Goal: Information Seeking & Learning: Learn about a topic

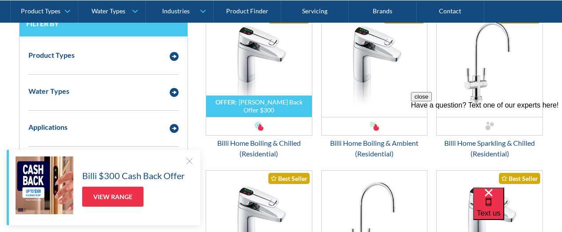
scroll to position [1294, 0]
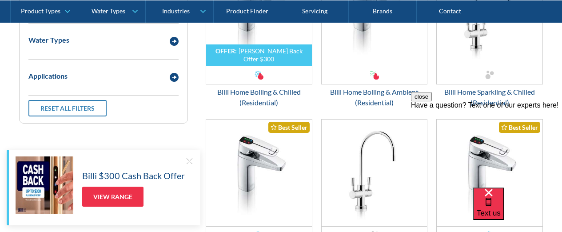
click at [432, 101] on button "close" at bounding box center [421, 96] width 21 height 9
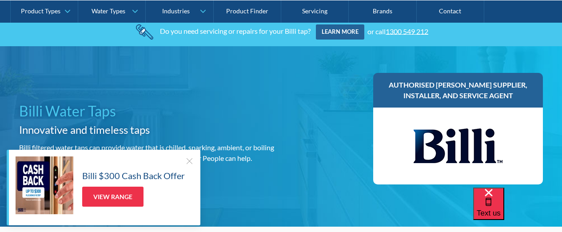
scroll to position [32, 0]
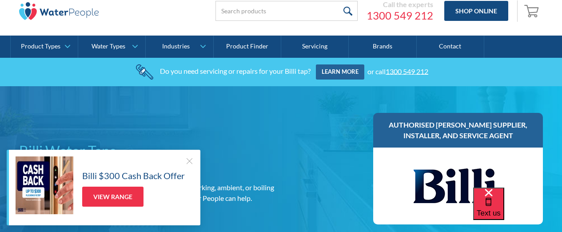
click at [189, 160] on div at bounding box center [189, 160] width 9 height 9
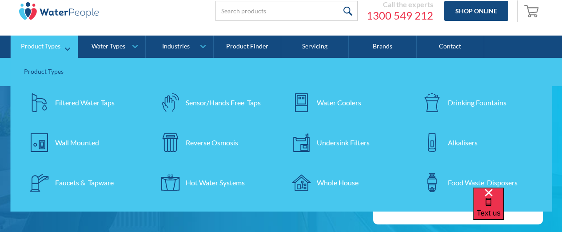
click at [72, 104] on div "Filtered Water Taps" at bounding box center [85, 102] width 60 height 11
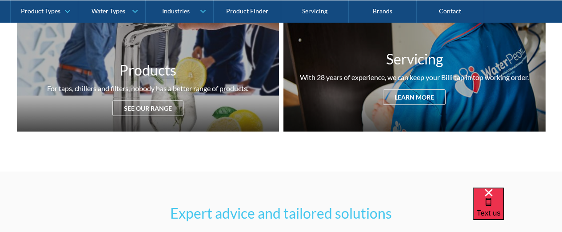
scroll to position [228, 0]
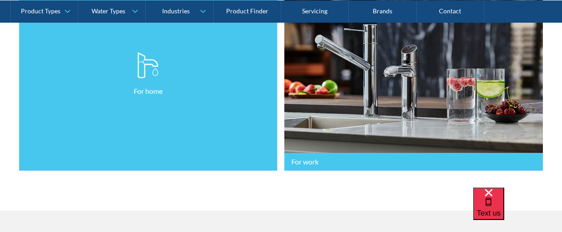
scroll to position [274, 0]
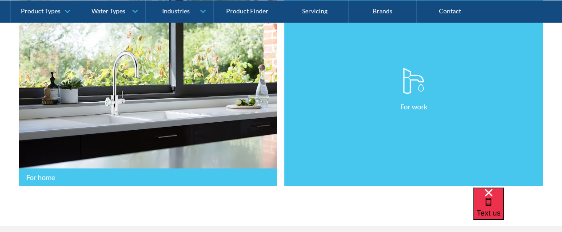
click at [381, 131] on link "For work" at bounding box center [413, 89] width 259 height 193
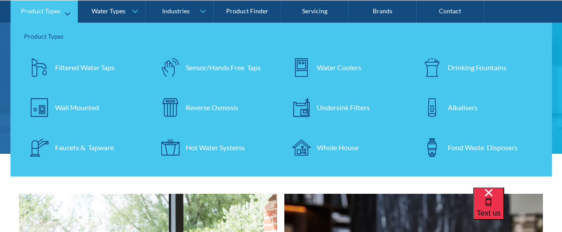
scroll to position [0, 0]
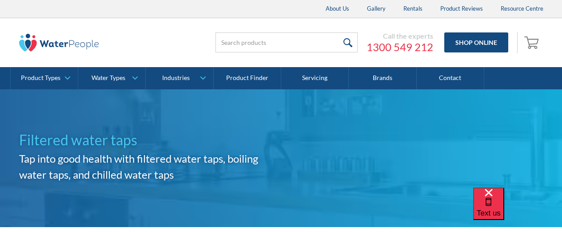
click at [176, 43] on div at bounding box center [103, 42] width 169 height 27
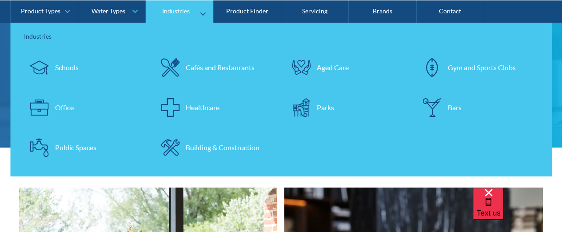
scroll to position [240, 0]
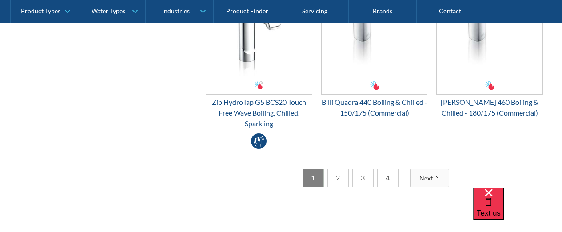
scroll to position [1836, 0]
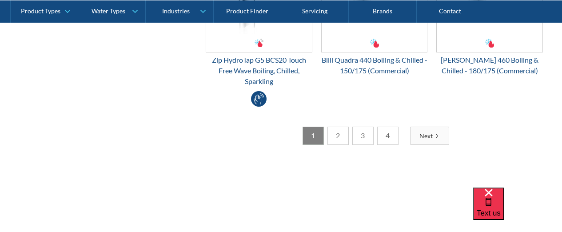
click at [340, 137] on link "2" at bounding box center [338, 136] width 21 height 18
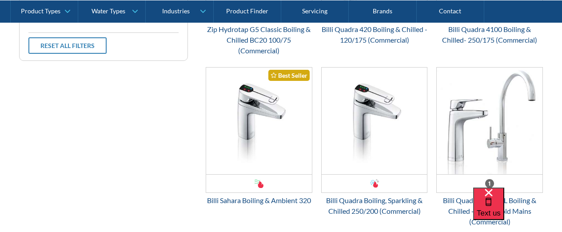
scroll to position [633, 0]
click at [263, 120] on img "Email Form 3" at bounding box center [259, 121] width 106 height 107
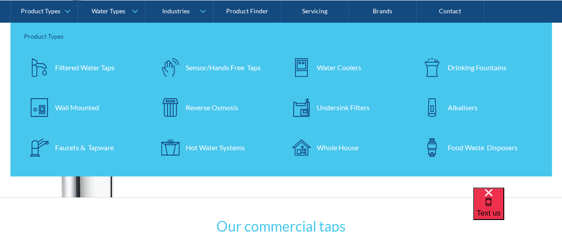
scroll to position [23, 0]
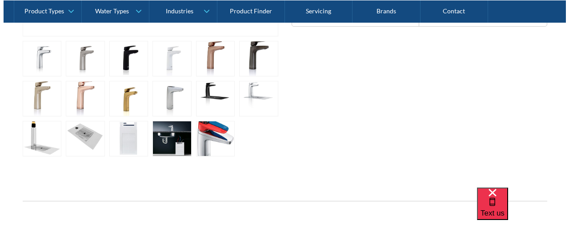
scroll to position [433, 0]
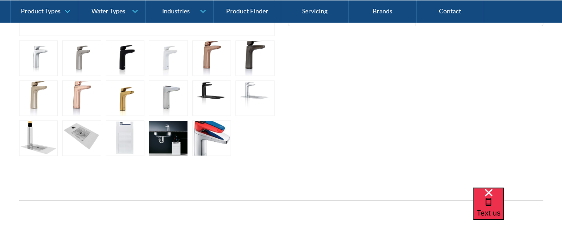
click at [119, 50] on link "open lightbox" at bounding box center [125, 58] width 39 height 36
